Goal: Find specific page/section: Find specific page/section

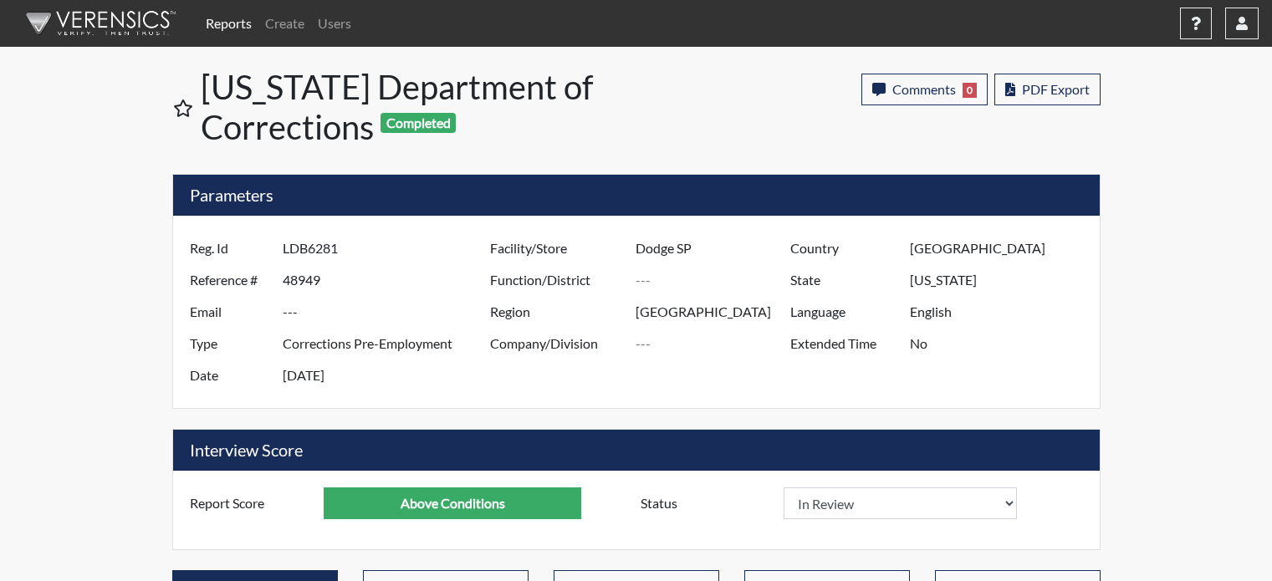
select select
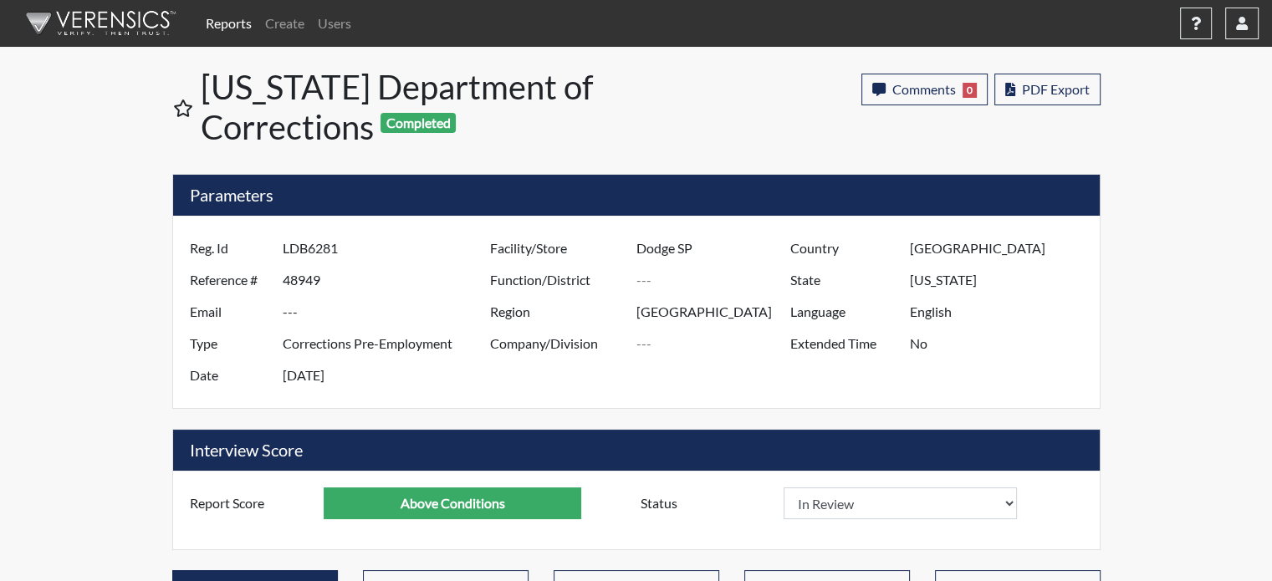
scroll to position [278, 695]
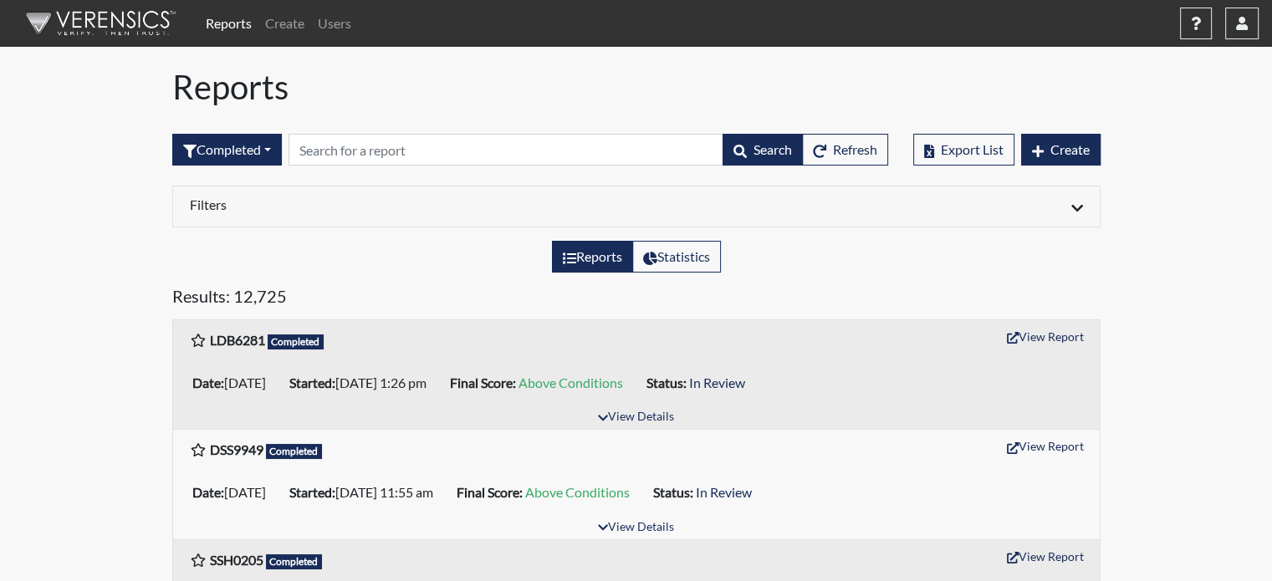
click at [524, 79] on h1 "Reports" at bounding box center [636, 87] width 928 height 40
